Goal: Obtain resource: Obtain resource

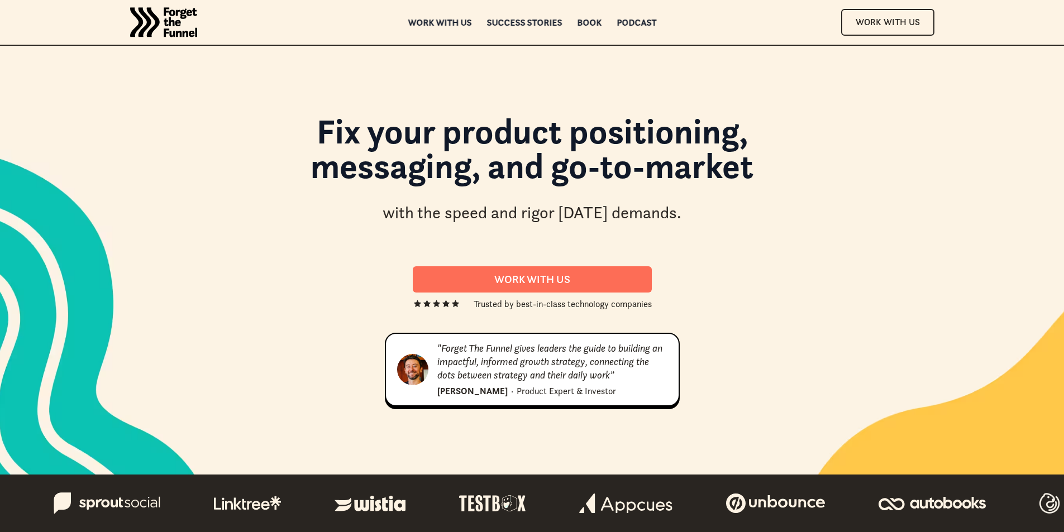
scroll to position [5713, 0]
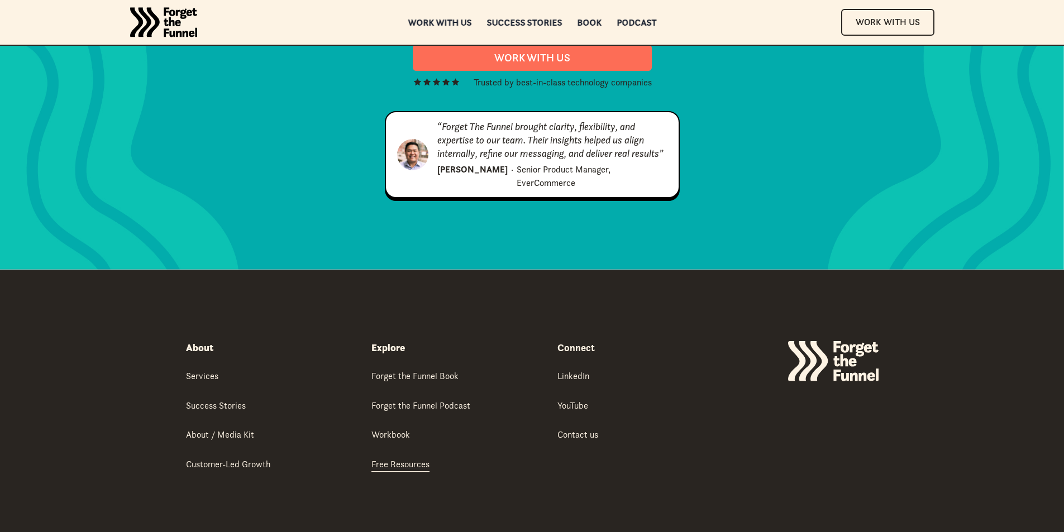
click at [411, 458] on div "Free Resources" at bounding box center [401, 464] width 58 height 12
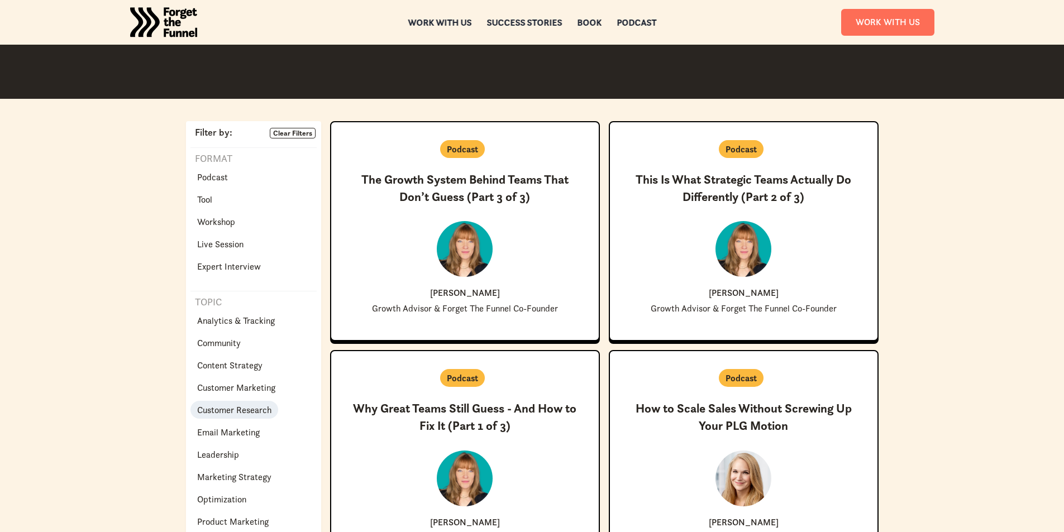
scroll to position [223, 0]
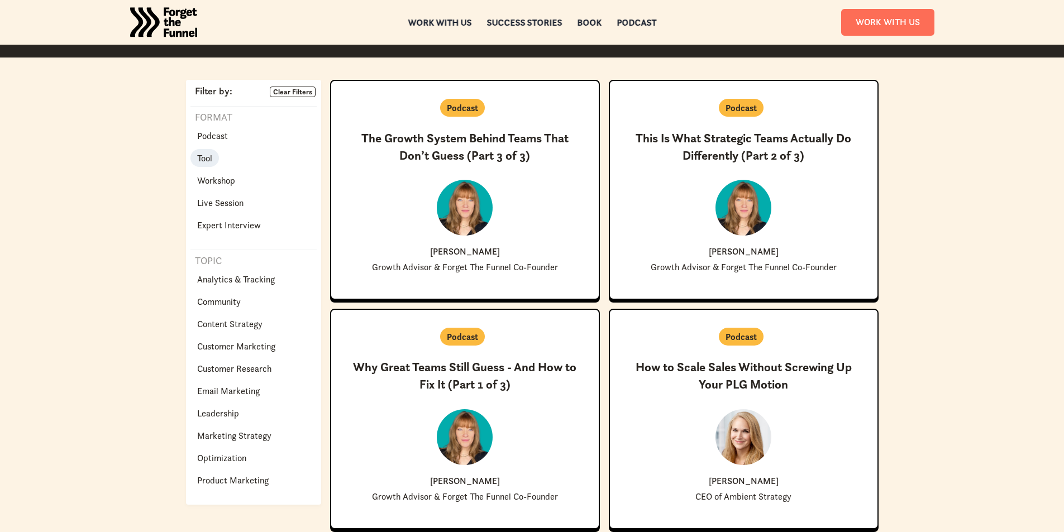
click at [213, 161] on link "Tool" at bounding box center [205, 158] width 28 height 18
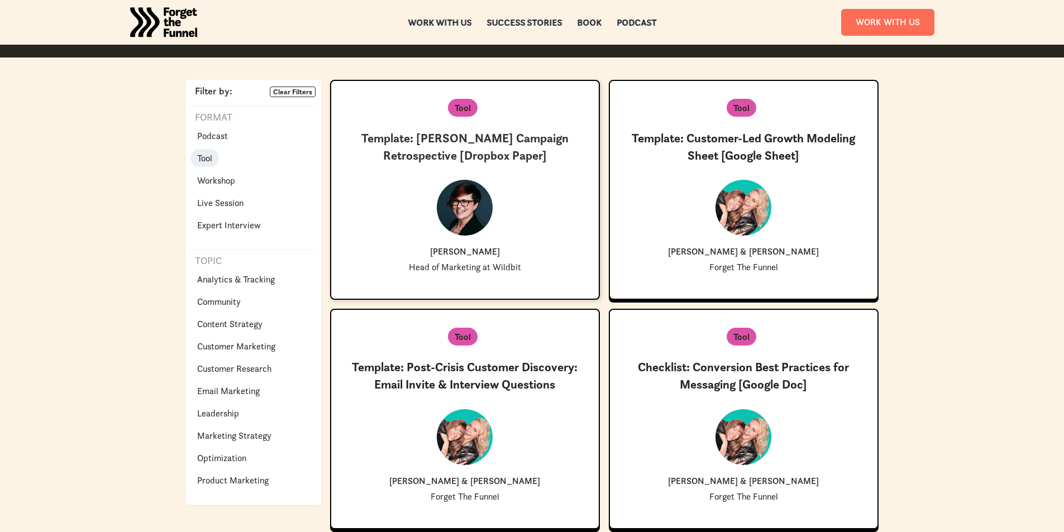
click at [497, 135] on h3 "Template: [PERSON_NAME] Campaign Retrospective [Dropbox Paper]" at bounding box center [465, 147] width 232 height 35
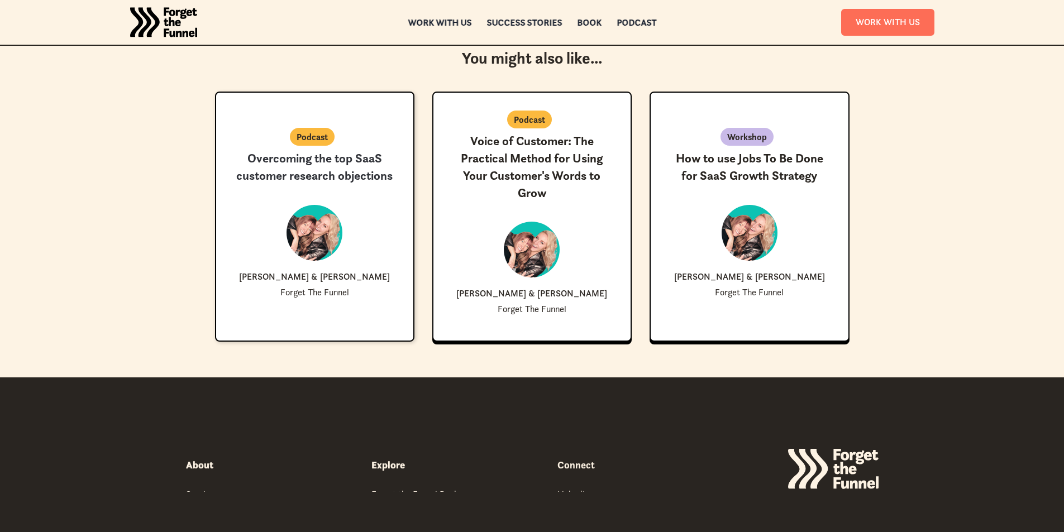
scroll to position [503, 0]
